Goal: Task Accomplishment & Management: Complete application form

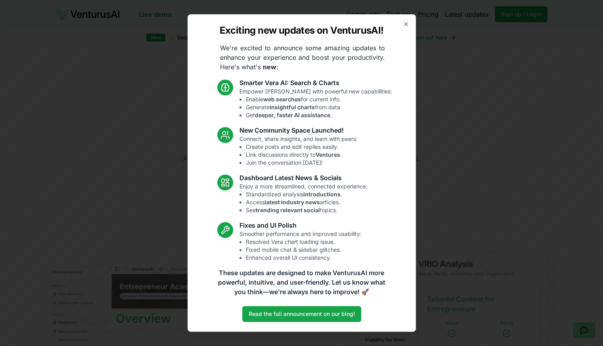
click at [405, 21] on div "Exciting new updates on VenturusAI! We're excited to announce some amazing upda…" at bounding box center [301, 173] width 228 height 318
click at [405, 23] on icon "button" at bounding box center [405, 24] width 3 height 3
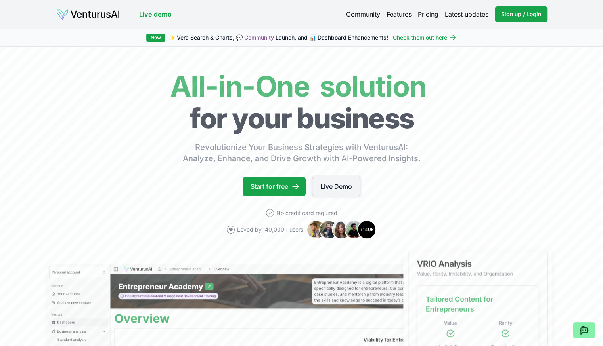
click at [333, 188] on link "Live Demo" at bounding box center [336, 187] width 48 height 20
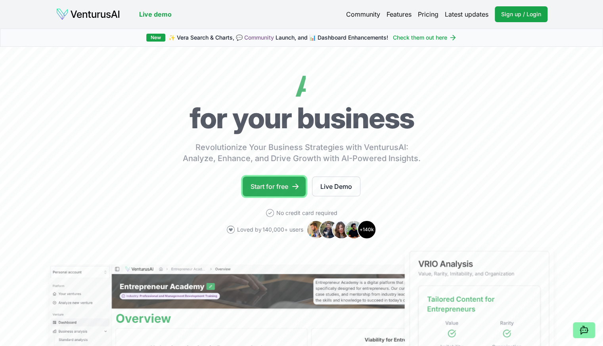
click at [274, 188] on link "Start for free" at bounding box center [274, 187] width 63 height 20
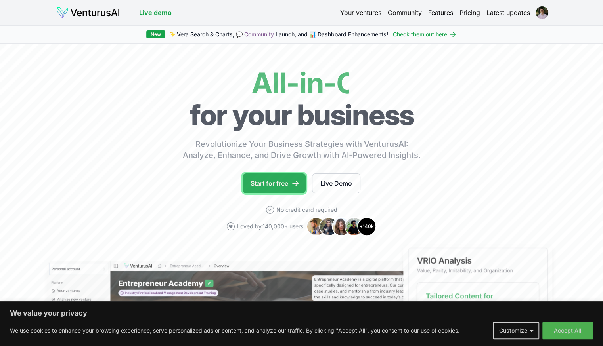
click at [276, 182] on link "Start for free" at bounding box center [274, 184] width 63 height 20
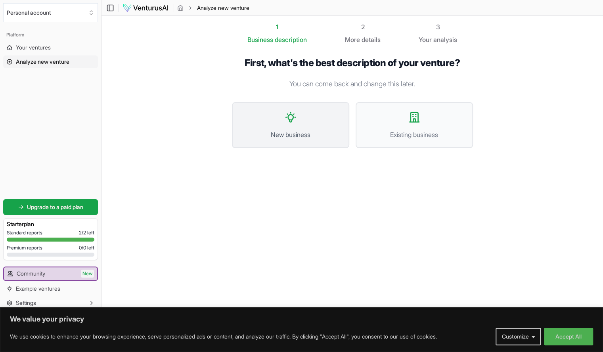
click at [314, 129] on button "New business" at bounding box center [290, 125] width 117 height 46
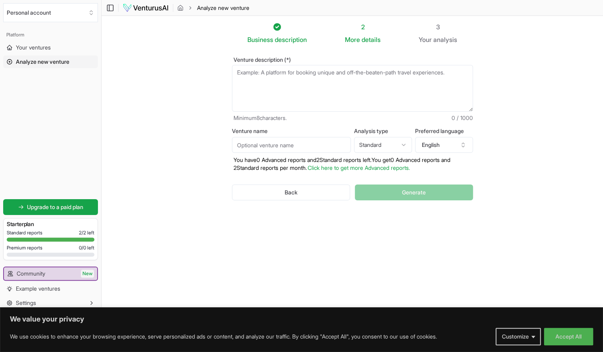
click at [322, 95] on textarea "Venture description (*)" at bounding box center [352, 88] width 241 height 47
type textarea "I"
